Goal: Task Accomplishment & Management: Complete application form

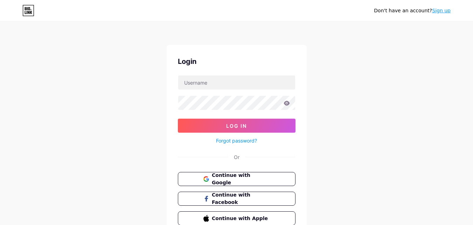
click at [223, 82] on input "text" at bounding box center [236, 82] width 117 height 14
click at [362, 105] on div "Don't have an account? Sign up Login Log In Forgot password? Or Continue with G…" at bounding box center [236, 129] width 473 height 259
click at [443, 11] on link "Sign up" at bounding box center [441, 11] width 19 height 6
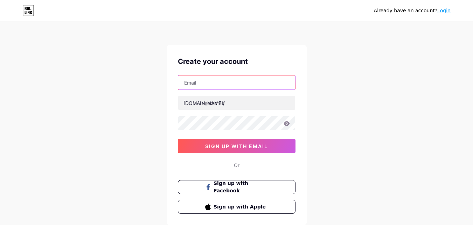
click at [235, 82] on input "text" at bounding box center [236, 82] width 117 height 14
type input "[EMAIL_ADDRESS][DOMAIN_NAME]"
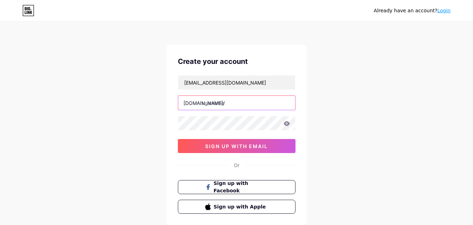
click at [230, 103] on input "text" at bounding box center [236, 103] width 117 height 14
paste input "thescale rankings"
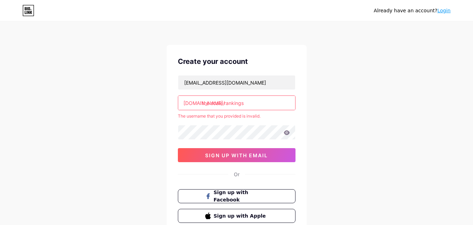
click at [224, 104] on input "the scale rankings" at bounding box center [236, 103] width 117 height 14
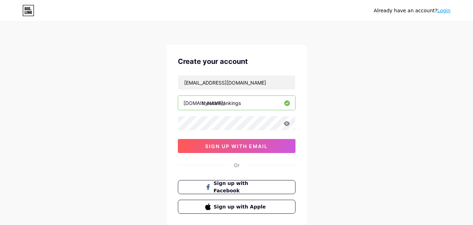
type input "thescalerankings"
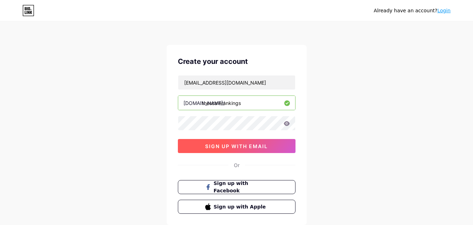
click at [261, 145] on span "sign up with email" at bounding box center [236, 146] width 63 height 6
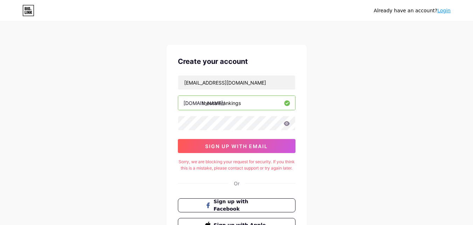
click at [286, 125] on icon at bounding box center [287, 123] width 6 height 5
click at [287, 124] on icon at bounding box center [287, 123] width 6 height 5
click at [286, 123] on icon at bounding box center [287, 123] width 6 height 5
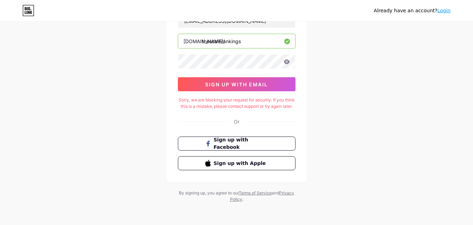
click at [266, 193] on link "Terms of Service" at bounding box center [255, 192] width 33 height 5
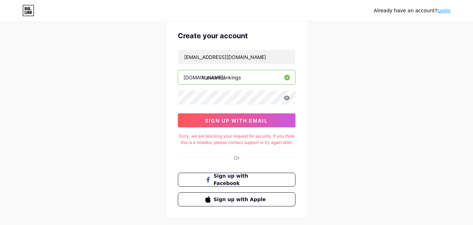
scroll to position [0, 0]
